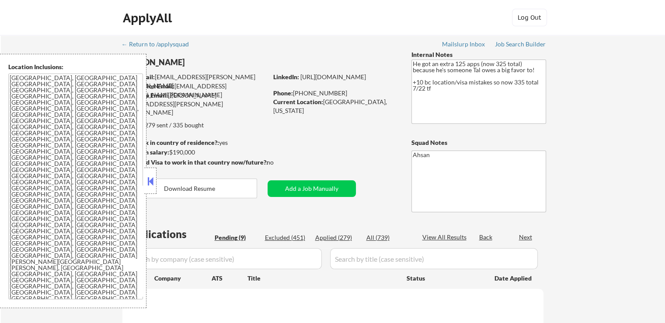
select select ""pending""
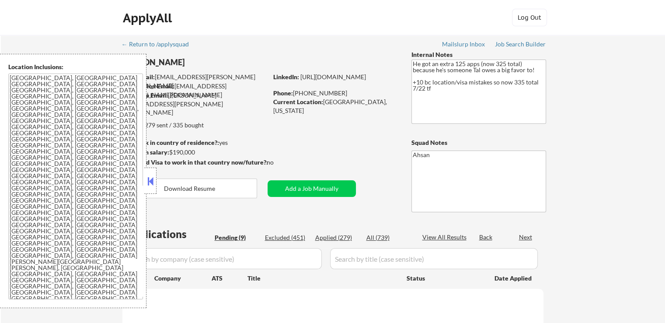
select select ""pending""
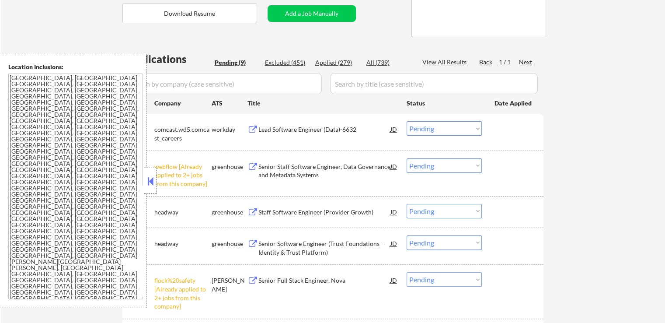
scroll to position [263, 0]
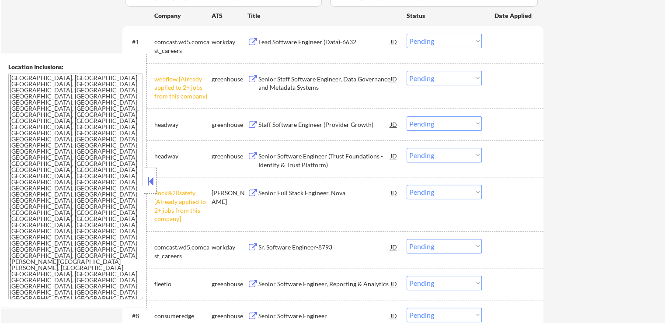
click at [434, 76] on select "Choose an option... Pending Applied Excluded (Questions) Excluded (Expired) Exc…" at bounding box center [444, 78] width 75 height 14
click at [407, 71] on select "Choose an option... Pending Applied Excluded (Questions) Excluded (Expired) Exc…" at bounding box center [444, 78] width 75 height 14
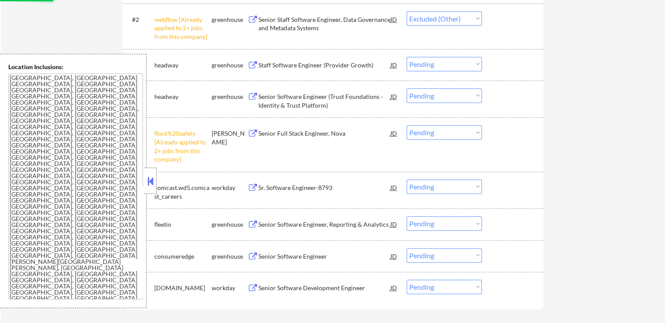
scroll to position [394, 0]
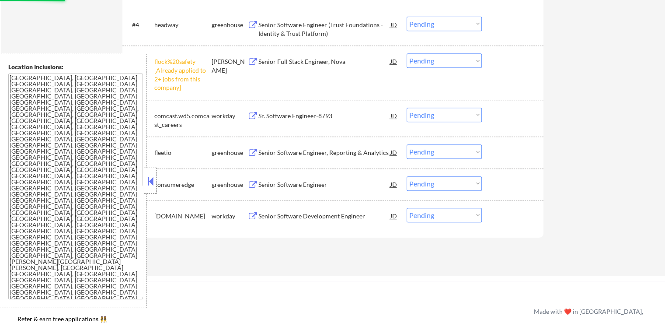
select select ""pending""
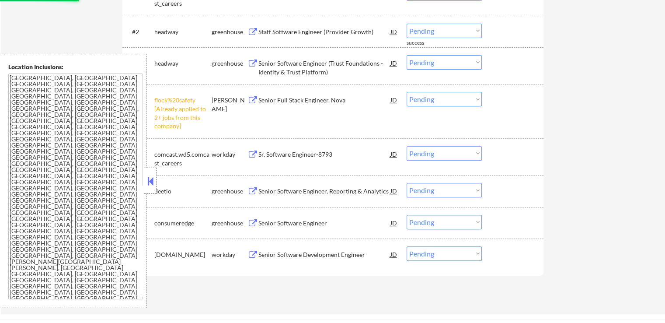
scroll to position [306, 0]
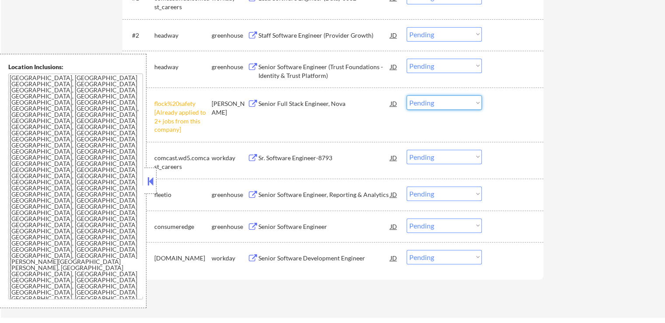
click at [448, 102] on select "Choose an option... Pending Applied Excluded (Questions) Excluded (Expired) Exc…" at bounding box center [444, 102] width 75 height 14
click at [407, 95] on select "Choose an option... Pending Applied Excluded (Questions) Excluded (Expired) Exc…" at bounding box center [444, 102] width 75 height 14
click at [573, 161] on div "← Return to /applysquad Mailslurp Inbox Job Search Builder [PERSON_NAME] User E…" at bounding box center [333, 23] width 665 height 589
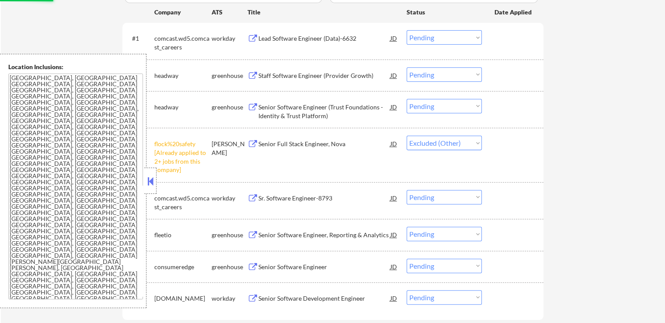
scroll to position [219, 0]
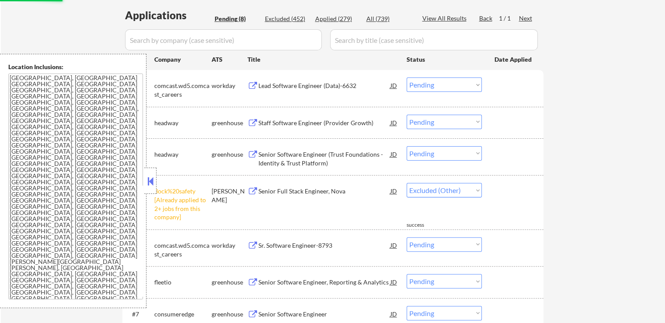
select select ""pending""
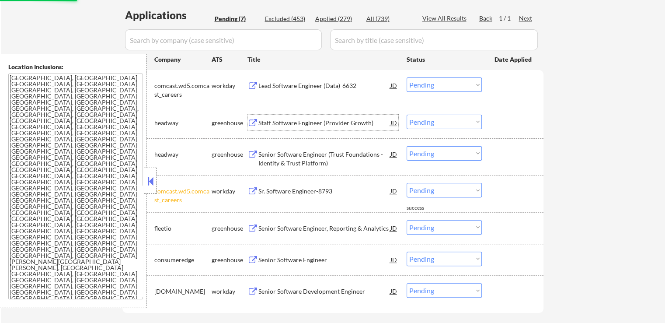
click at [315, 123] on div "Staff Software Engineer (Provider Growth)" at bounding box center [325, 123] width 132 height 9
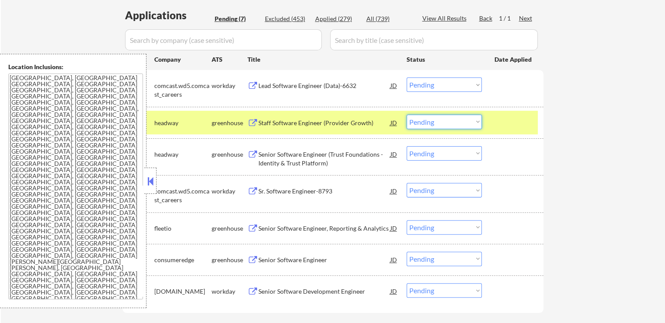
click at [436, 123] on select "Choose an option... Pending Applied Excluded (Questions) Excluded (Expired) Exc…" at bounding box center [444, 122] width 75 height 14
click at [407, 115] on select "Choose an option... Pending Applied Excluded (Questions) Excluded (Expired) Exc…" at bounding box center [444, 122] width 75 height 14
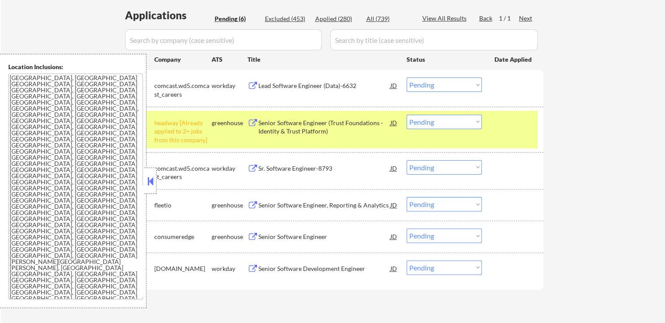
click at [446, 122] on select "Choose an option... Pending Applied Excluded (Questions) Excluded (Expired) Exc…" at bounding box center [444, 122] width 75 height 14
click at [407, 115] on select "Choose an option... Pending Applied Excluded (Questions) Excluded (Expired) Exc…" at bounding box center [444, 122] width 75 height 14
select select ""pending""
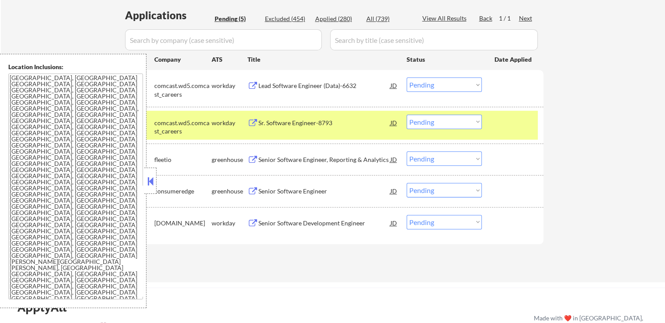
click at [258, 159] on button at bounding box center [253, 160] width 11 height 8
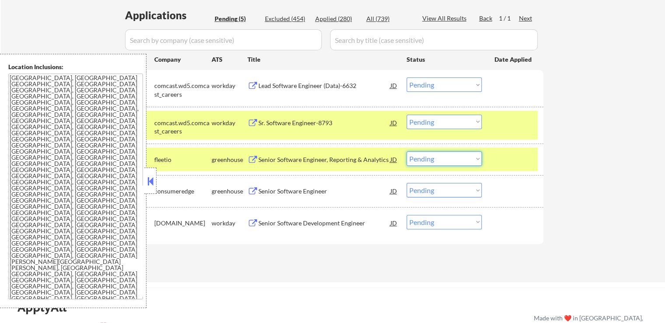
click at [442, 159] on select "Choose an option... Pending Applied Excluded (Questions) Excluded (Expired) Exc…" at bounding box center [444, 158] width 75 height 14
click at [407, 151] on select "Choose an option... Pending Applied Excluded (Questions) Excluded (Expired) Exc…" at bounding box center [444, 158] width 75 height 14
select select ""pending""
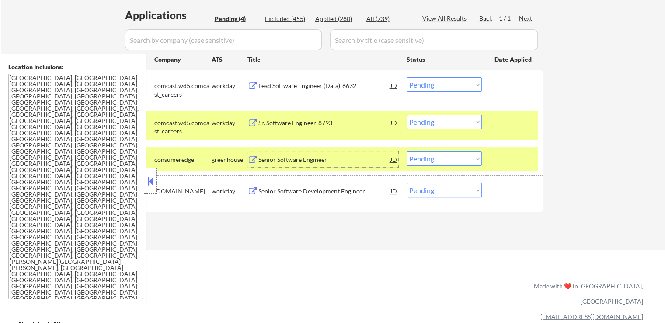
click at [268, 158] on div "Senior Software Engineer" at bounding box center [325, 159] width 132 height 9
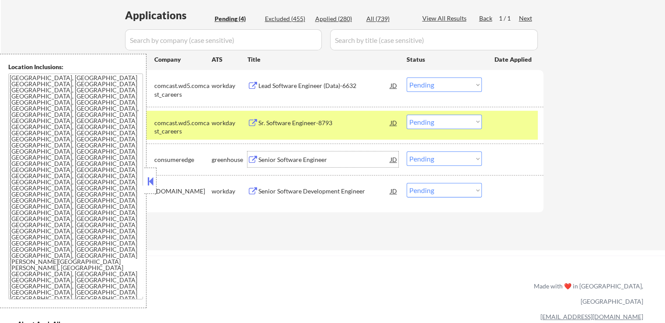
click at [294, 89] on div "Lead Software Engineer (Data)-6632" at bounding box center [325, 85] width 132 height 9
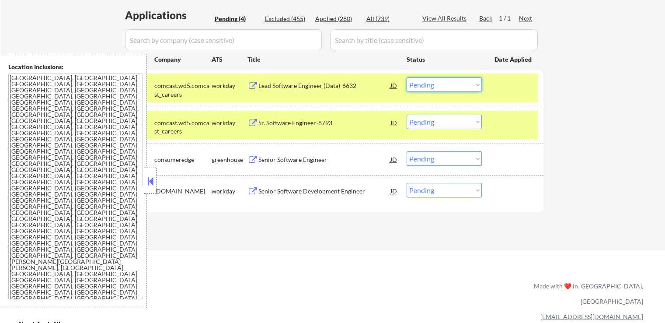
click at [460, 86] on select "Choose an option... Pending Applied Excluded (Questions) Excluded (Expired) Exc…" at bounding box center [444, 84] width 75 height 14
click at [407, 77] on select "Choose an option... Pending Applied Excluded (Questions) Excluded (Expired) Exc…" at bounding box center [444, 84] width 75 height 14
select select ""pending""
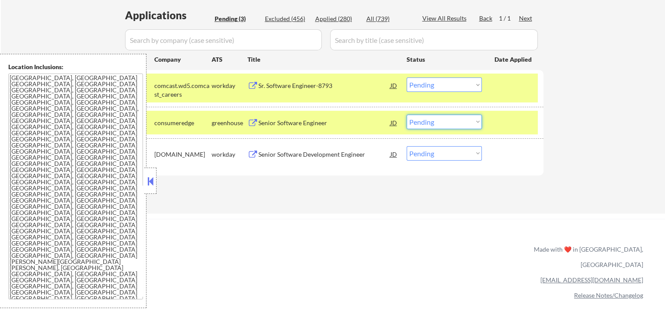
click at [429, 122] on select "Choose an option... Pending Applied Excluded (Questions) Excluded (Expired) Exc…" at bounding box center [444, 122] width 75 height 14
click at [407, 115] on select "Choose an option... Pending Applied Excluded (Questions) Excluded (Expired) Exc…" at bounding box center [444, 122] width 75 height 14
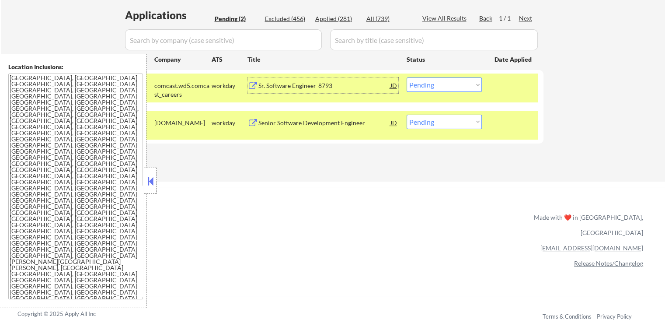
click at [293, 81] on div "Sr. Software Engineer-8793" at bounding box center [325, 85] width 132 height 16
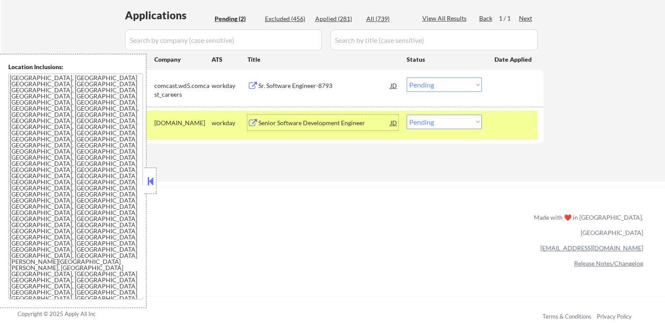
click at [296, 126] on div "Senior Software Development Engineer" at bounding box center [325, 123] width 132 height 9
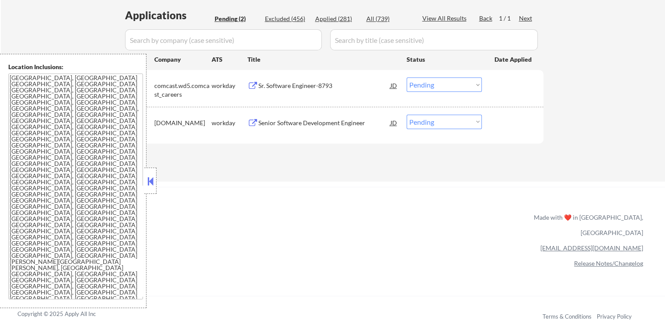
click at [438, 115] on select "Choose an option... Pending Applied Excluded (Questions) Excluded (Expired) Exc…" at bounding box center [444, 122] width 75 height 14
select select ""applied""
click at [407, 115] on select "Choose an option... Pending Applied Excluded (Questions) Excluded (Expired) Exc…" at bounding box center [444, 122] width 75 height 14
click at [449, 81] on select "Choose an option... Pending Applied Excluded (Questions) Excluded (Expired) Exc…" at bounding box center [444, 84] width 75 height 14
select select ""applied""
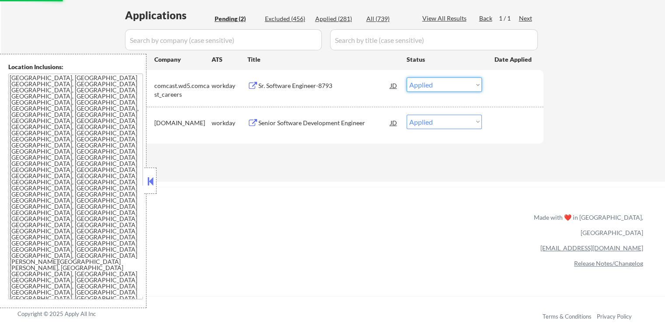
click at [407, 77] on select "Choose an option... Pending Applied Excluded (Questions) Excluded (Expired) Exc…" at bounding box center [444, 84] width 75 height 14
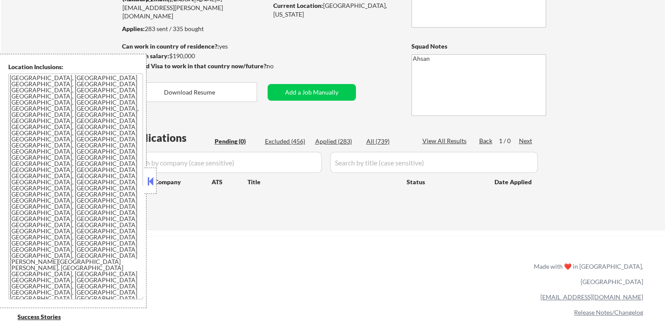
scroll to position [0, 0]
